Goal: Information Seeking & Learning: Learn about a topic

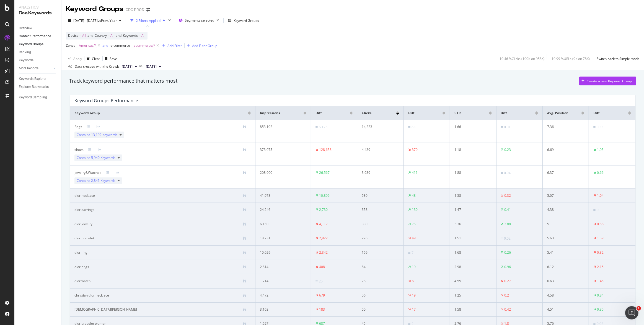
scroll to position [33, 0]
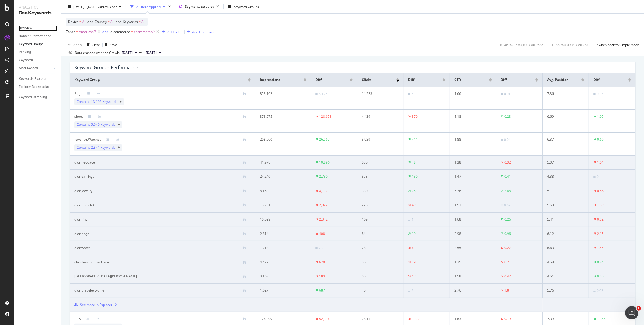
click at [25, 27] on div "Overview" at bounding box center [25, 28] width 13 height 6
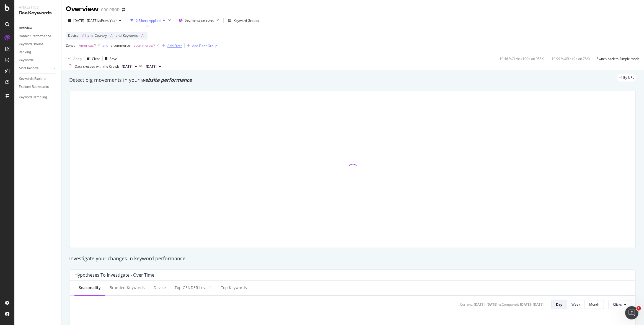
click at [175, 46] on div "Add Filter" at bounding box center [174, 45] width 15 height 5
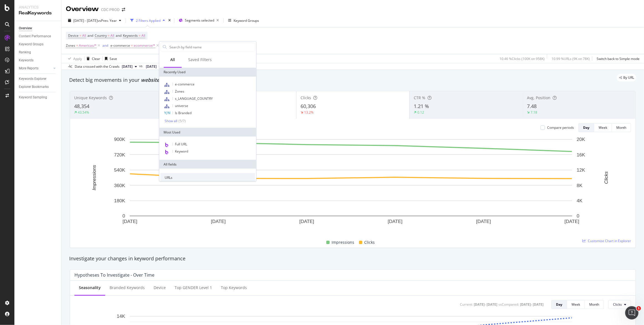
click at [280, 38] on div "Device = All and Country = All and Keywords = All Zones = Americas/* and e-comm…" at bounding box center [353, 40] width 574 height 27
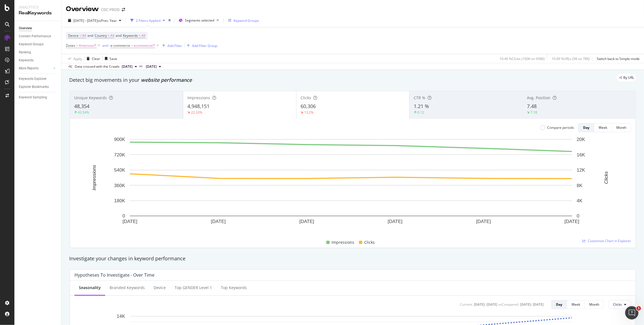
click at [259, 19] on div "Keyword Groups" at bounding box center [246, 20] width 25 height 5
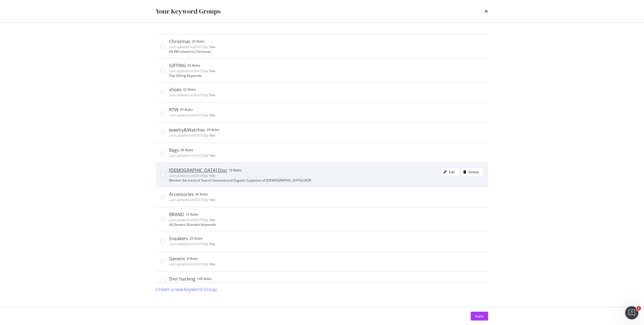
click at [402, 173] on div "Lady Dior 19 Rules Last updated on 2025 Sep 1st by You Edit Delete" at bounding box center [326, 173] width 314 height 11
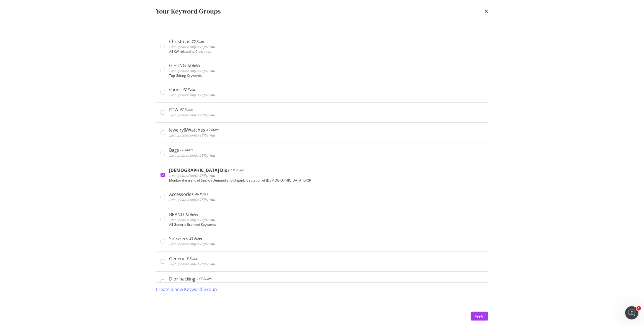
drag, startPoint x: 481, startPoint y: 317, endPoint x: 469, endPoint y: 277, distance: 41.9
click at [481, 317] on div "Apply" at bounding box center [479, 316] width 9 height 5
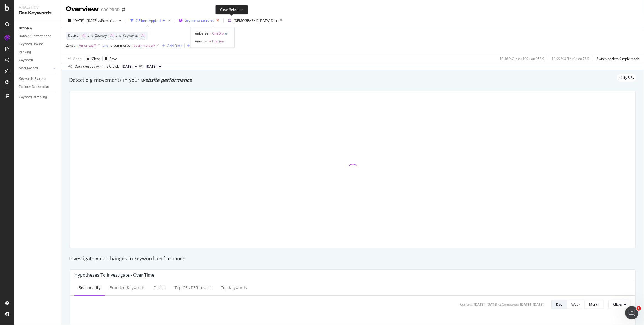
click at [221, 19] on icon "button" at bounding box center [217, 21] width 7 height 8
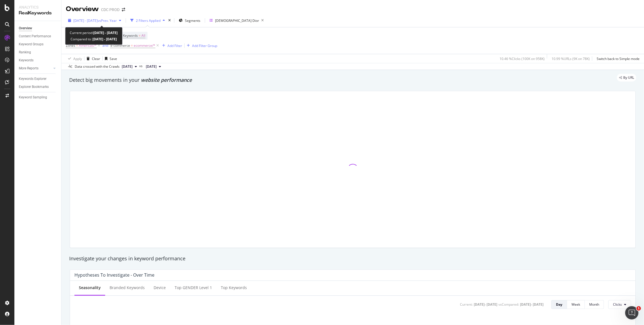
click at [81, 21] on span "2025 Oct. 5th - Oct. 10th" at bounding box center [85, 20] width 24 height 5
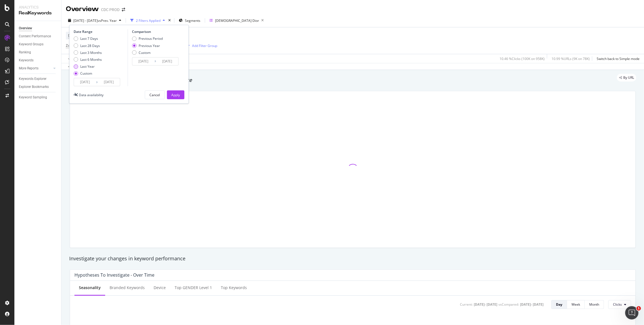
click at [90, 66] on div "Last Year" at bounding box center [87, 66] width 14 height 5
type input "2024/10/11"
type input "2023/10/13"
click at [175, 92] on div "Apply" at bounding box center [175, 95] width 9 height 8
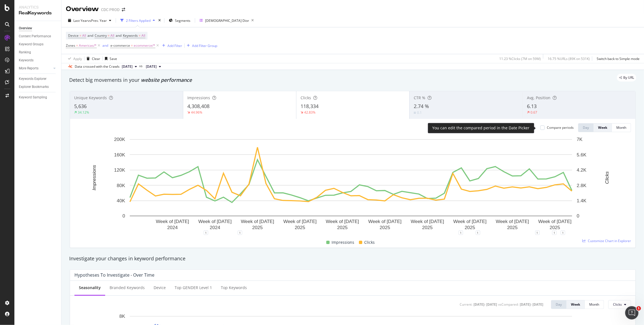
click at [550, 127] on div "Compare periods" at bounding box center [560, 127] width 27 height 5
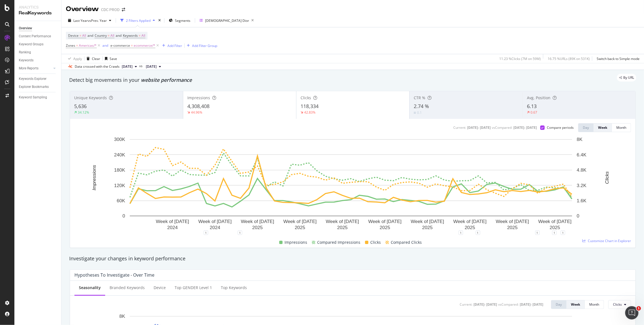
click at [344, 99] on div "Clicks" at bounding box center [353, 98] width 105 height 6
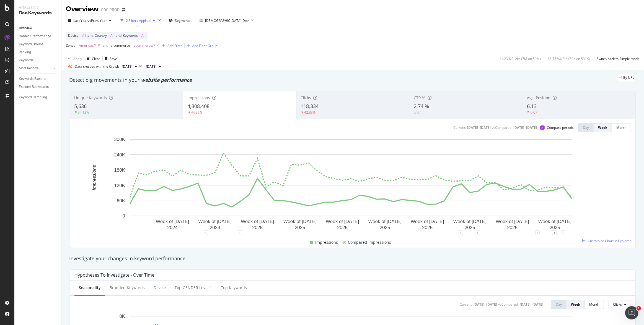
click at [97, 45] on icon at bounding box center [99, 46] width 5 height 6
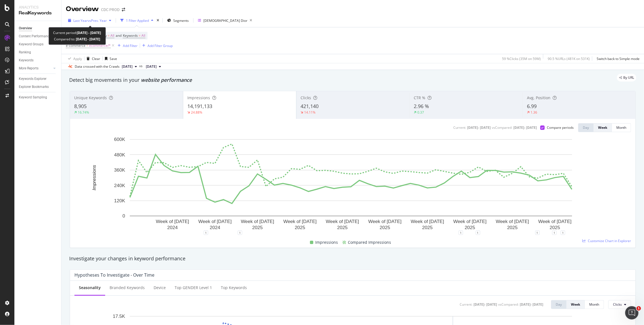
click at [84, 19] on span "Last Year" at bounding box center [80, 20] width 14 height 5
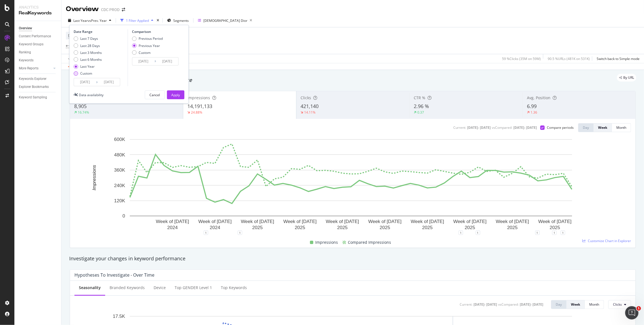
click at [89, 72] on div "Custom" at bounding box center [86, 73] width 12 height 5
type input "2025/09/13"
type input "2024/09/14"
click at [92, 83] on input "2025/09/13" at bounding box center [85, 82] width 22 height 8
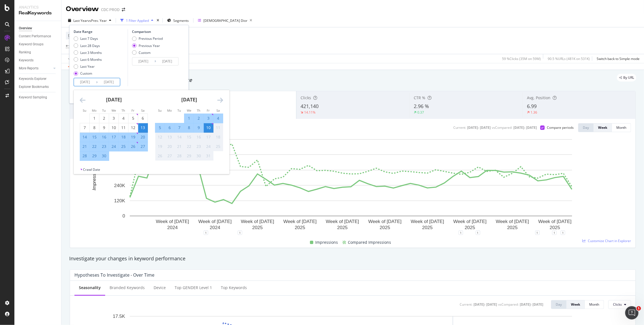
click at [81, 99] on icon "Move backward to switch to the previous month." at bounding box center [83, 100] width 6 height 7
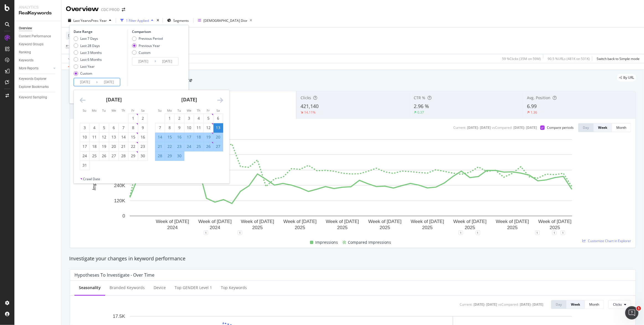
click at [81, 99] on icon "Move backward to switch to the previous month." at bounding box center [83, 100] width 6 height 7
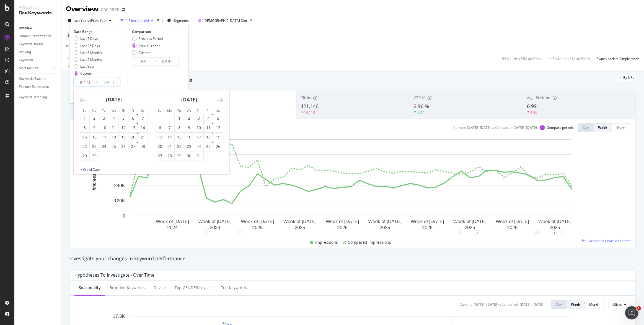
click at [81, 99] on icon "Move backward to switch to the previous month." at bounding box center [83, 100] width 6 height 7
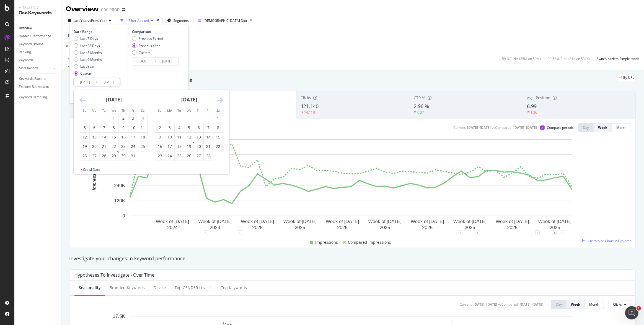
click at [81, 99] on icon "Move backward to switch to the previous month." at bounding box center [83, 100] width 6 height 7
click at [81, 100] on icon "Move backward to switch to the previous month." at bounding box center [83, 100] width 6 height 7
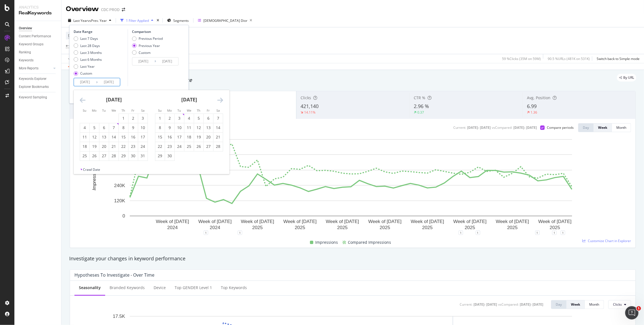
click at [81, 100] on icon "Move backward to switch to the previous month." at bounding box center [83, 100] width 6 height 7
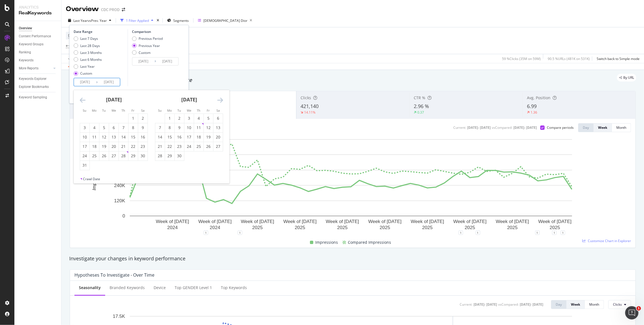
click at [81, 100] on icon "Move backward to switch to the previous month." at bounding box center [83, 100] width 6 height 7
click at [133, 117] on div "1" at bounding box center [132, 119] width 9 height 6
type input "2023/12/01"
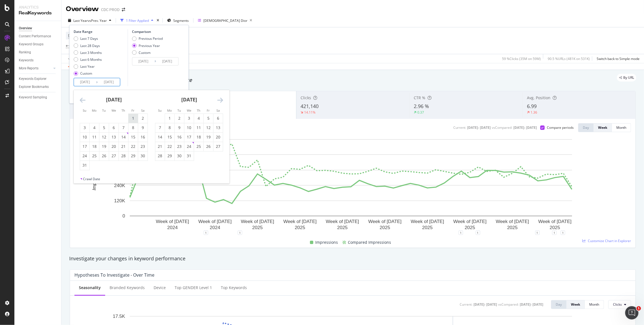
type input "2022/12/02"
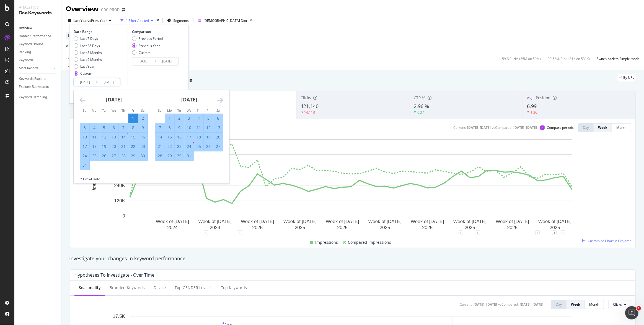
click at [172, 74] on div "Comparison Previous Period Previous Year Custom 2022/12/02 Navigate forward to …" at bounding box center [154, 57] width 53 height 57
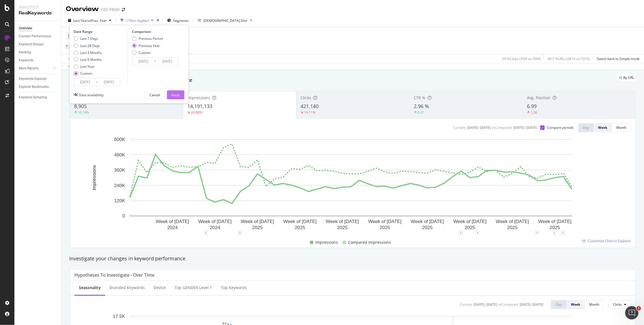
click at [181, 94] on button "Apply" at bounding box center [175, 94] width 17 height 9
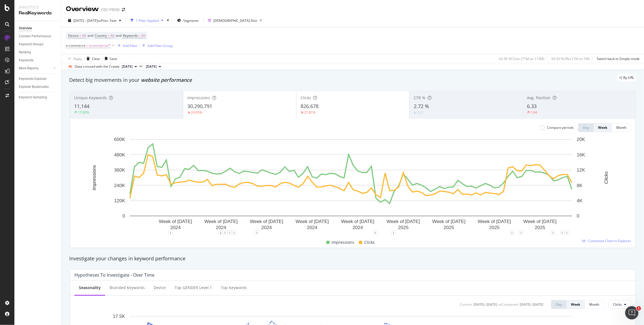
click at [309, 108] on span "826,678" at bounding box center [310, 106] width 18 height 7
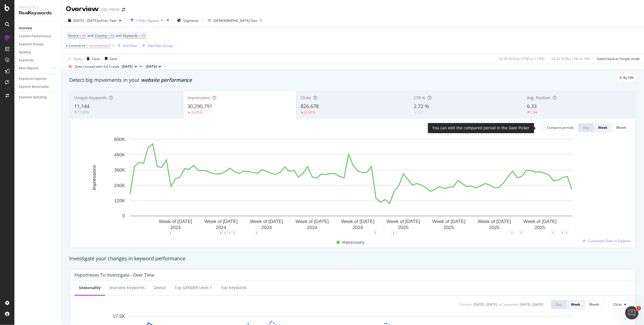
click at [558, 129] on div "Compare periods" at bounding box center [560, 127] width 27 height 5
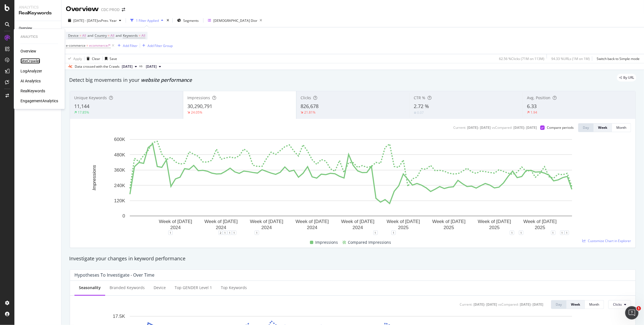
click at [35, 60] on div "SiteCrawler" at bounding box center [30, 61] width 20 height 6
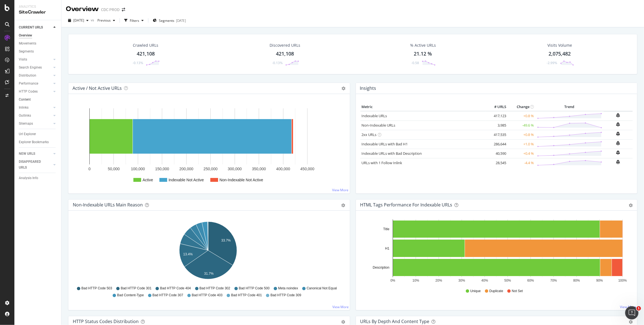
click at [34, 99] on link "Content" at bounding box center [38, 100] width 38 height 6
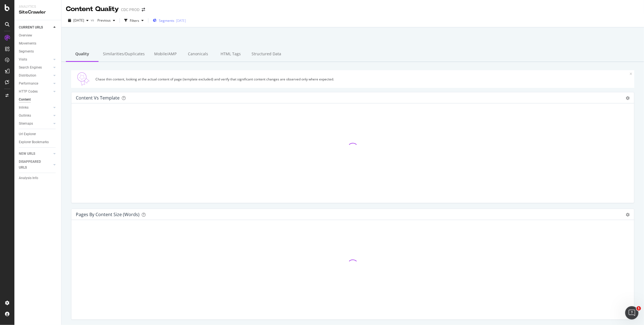
click at [185, 20] on div "Segments [DATE]" at bounding box center [169, 20] width 33 height 5
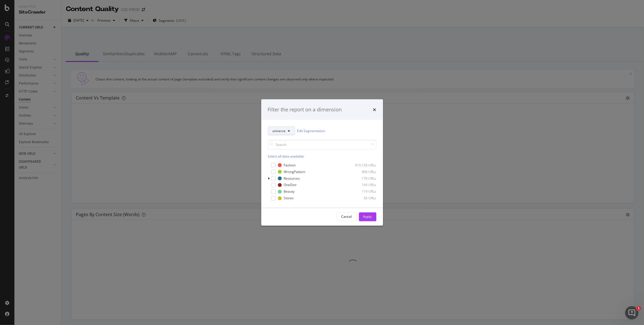
click at [281, 133] on span "universe" at bounding box center [279, 131] width 13 height 5
click at [294, 161] on span "pagetype&universe" at bounding box center [291, 161] width 38 height 5
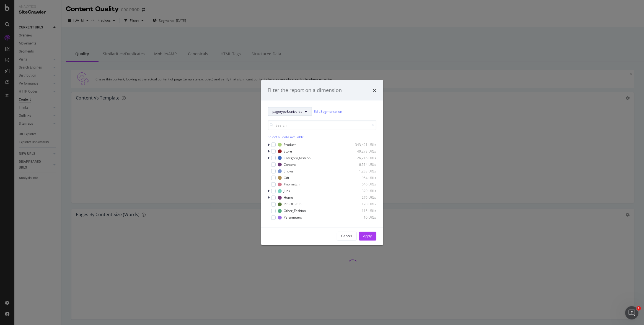
click at [303, 112] on button "pagetype&universe" at bounding box center [290, 111] width 44 height 9
click at [287, 164] on span "universe" at bounding box center [291, 162] width 38 height 5
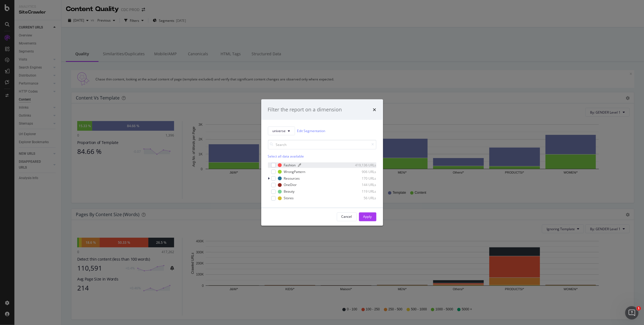
click at [286, 164] on div "Fashion" at bounding box center [290, 165] width 12 height 5
click at [289, 186] on div "OneDior" at bounding box center [290, 185] width 13 height 5
click at [366, 217] on div "Apply" at bounding box center [367, 217] width 9 height 5
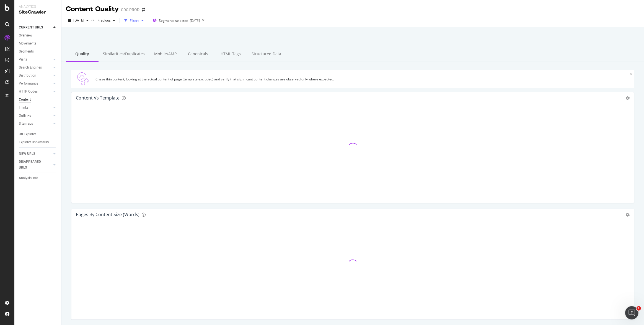
click at [146, 18] on div "Filters" at bounding box center [134, 20] width 24 height 8
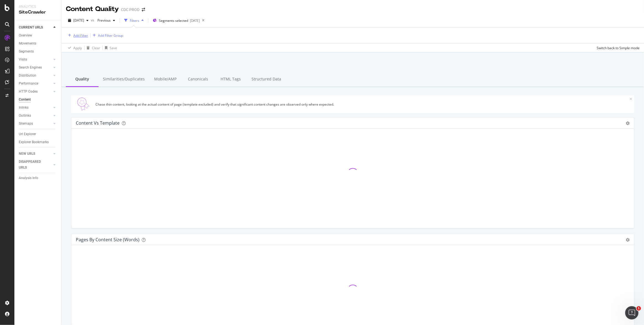
click at [79, 37] on div "Add Filter" at bounding box center [80, 35] width 15 height 5
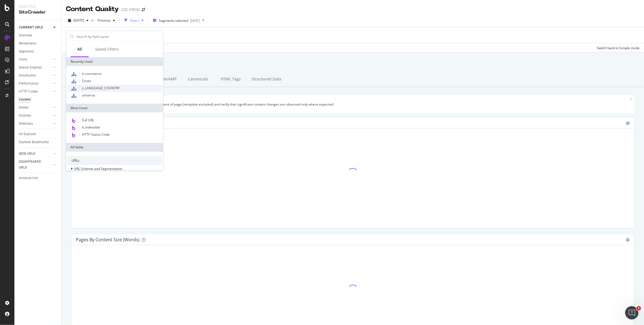
click at [112, 86] on span "s_LANGUAGE_COUNTRY" at bounding box center [101, 88] width 38 height 5
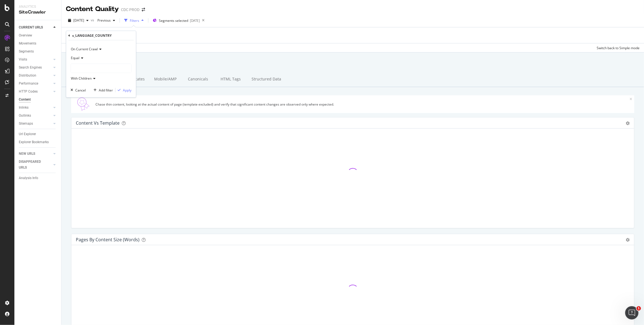
click at [81, 68] on div at bounding box center [101, 68] width 60 height 9
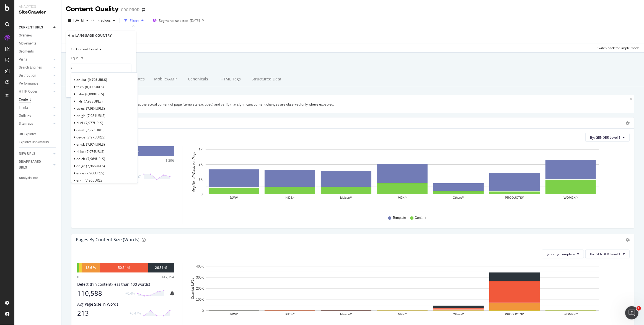
type input "k"
click at [101, 122] on span "6,441 URLS" at bounding box center [95, 122] width 19 height 5
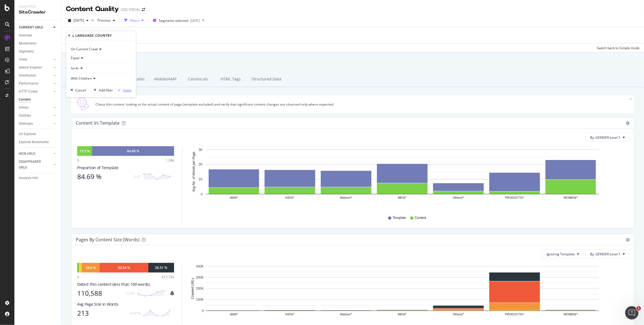
click at [125, 90] on div "Apply" at bounding box center [127, 90] width 9 height 5
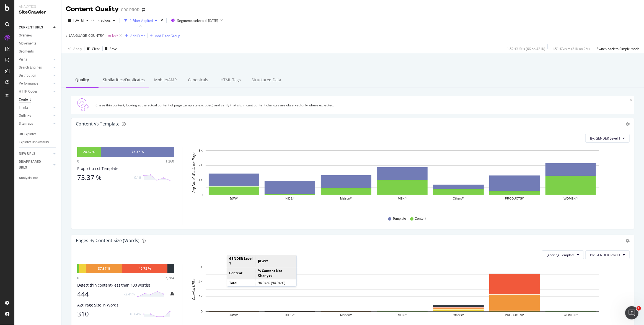
click at [119, 75] on div "Similarities/Duplicates" at bounding box center [124, 80] width 51 height 15
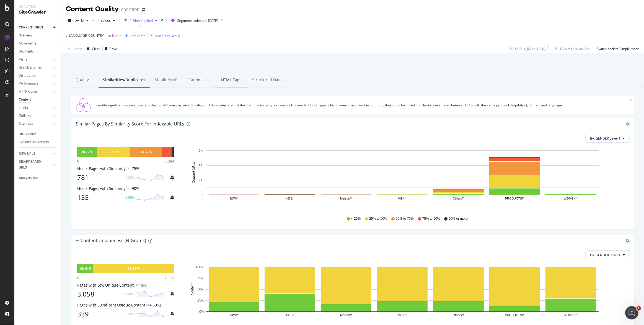
click at [229, 81] on div "HTML Tags" at bounding box center [231, 80] width 33 height 15
